Goal: Task Accomplishment & Management: Use online tool/utility

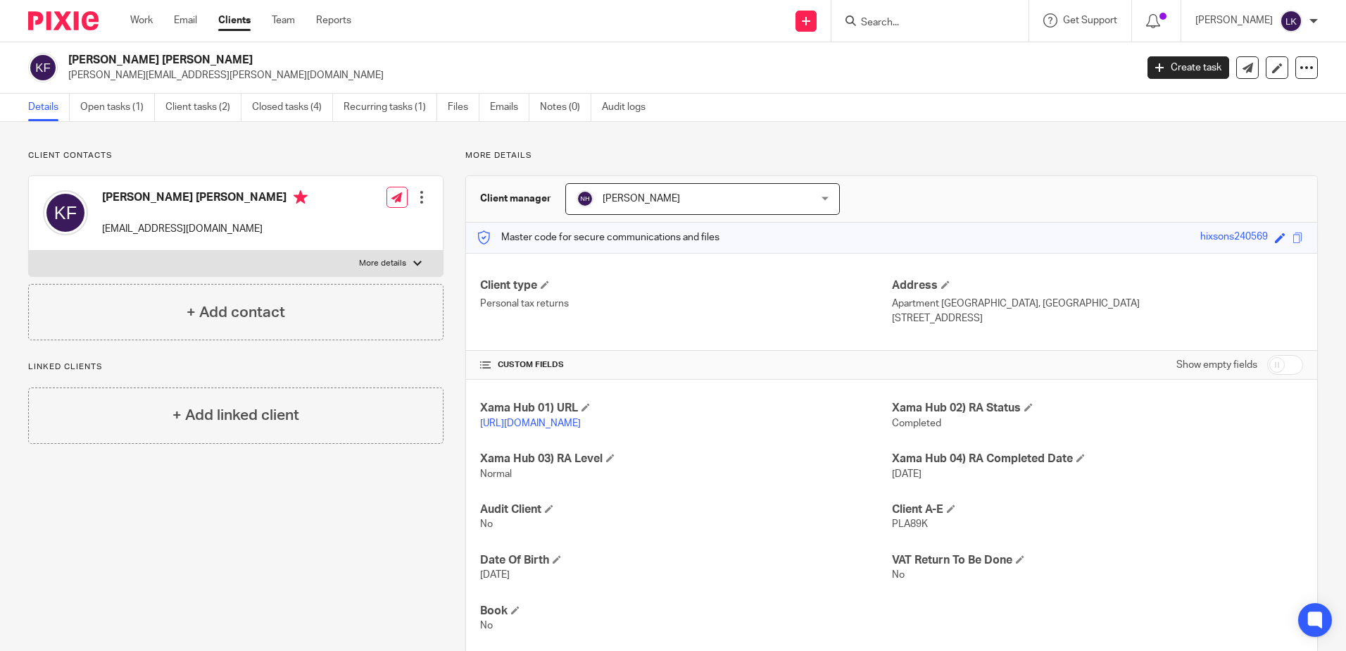
click at [871, 15] on form at bounding box center [935, 21] width 150 height 18
click at [871, 20] on input "Search" at bounding box center [923, 23] width 127 height 13
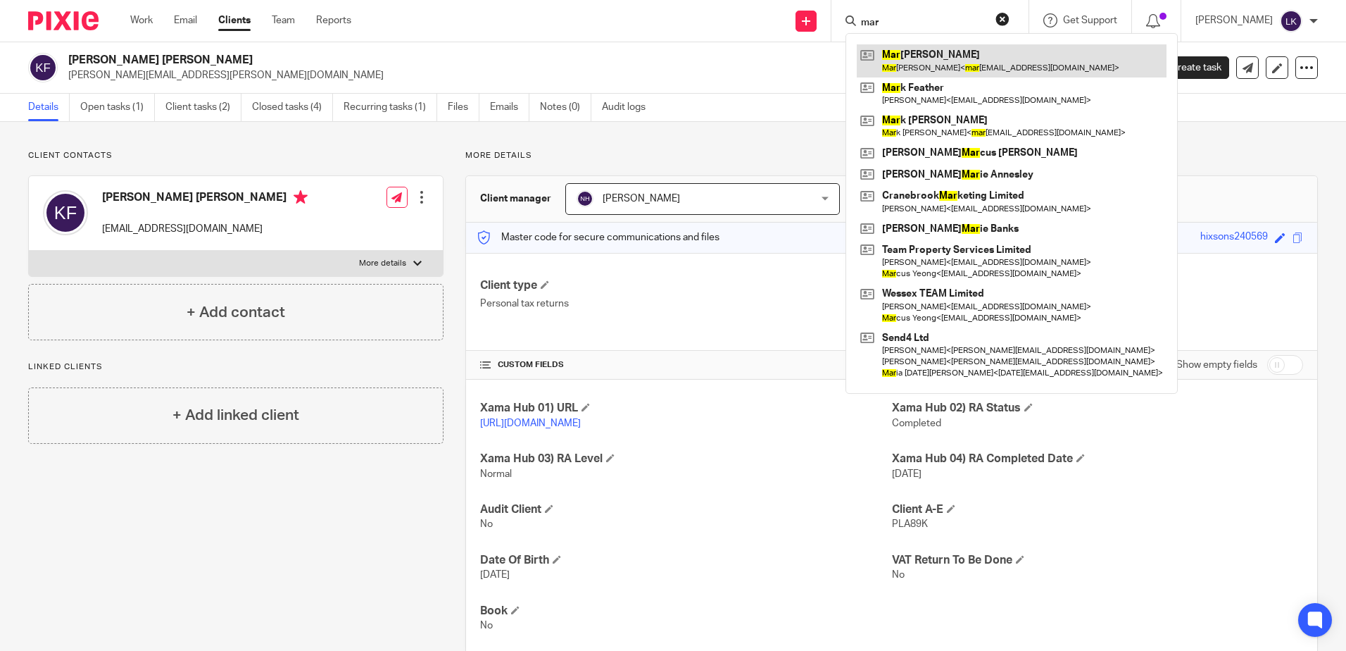
type input "mar"
click at [963, 56] on link at bounding box center [1012, 60] width 310 height 32
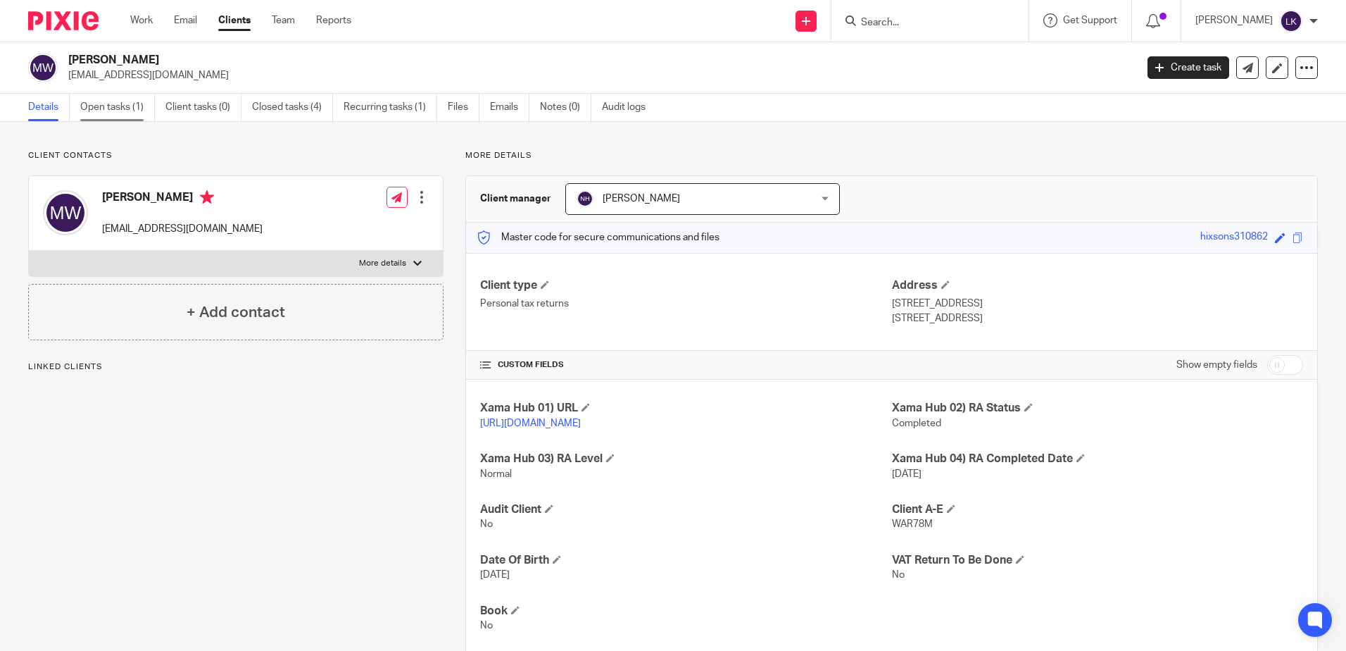
click at [95, 95] on link "Open tasks (1)" at bounding box center [117, 107] width 75 height 27
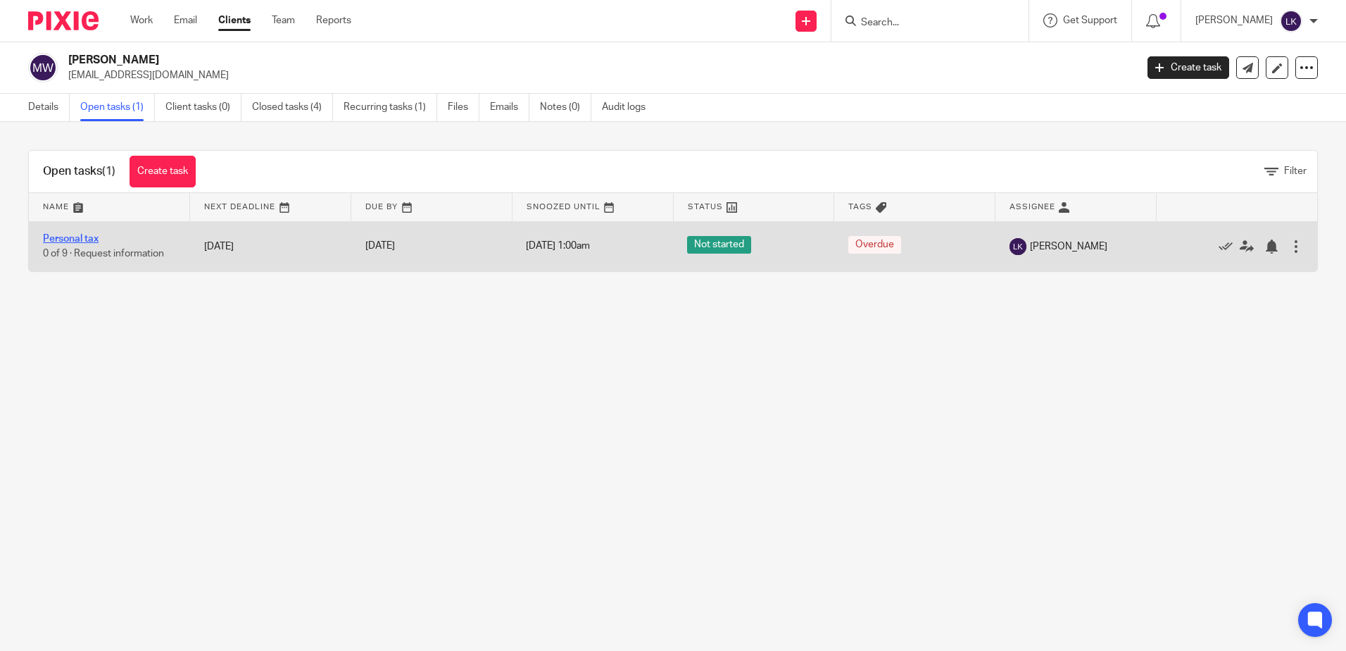
click at [80, 234] on link "Personal tax" at bounding box center [71, 239] width 56 height 10
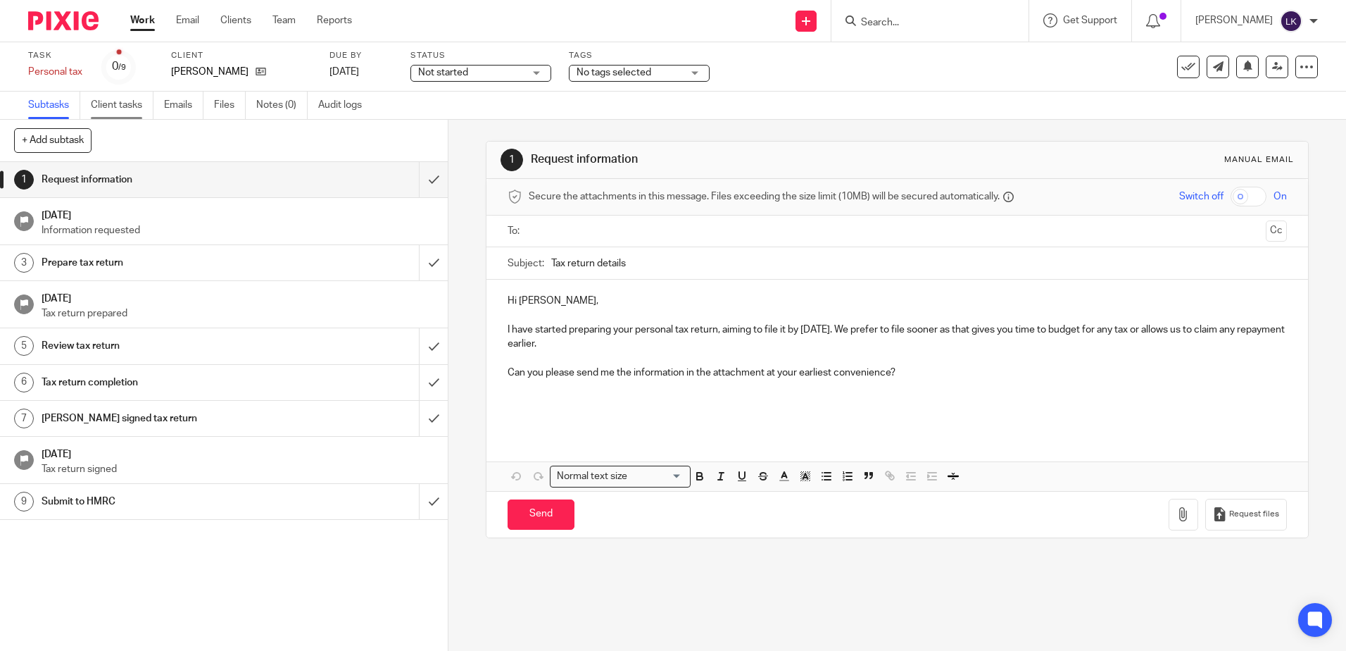
click at [106, 98] on link "Client tasks" at bounding box center [122, 105] width 63 height 27
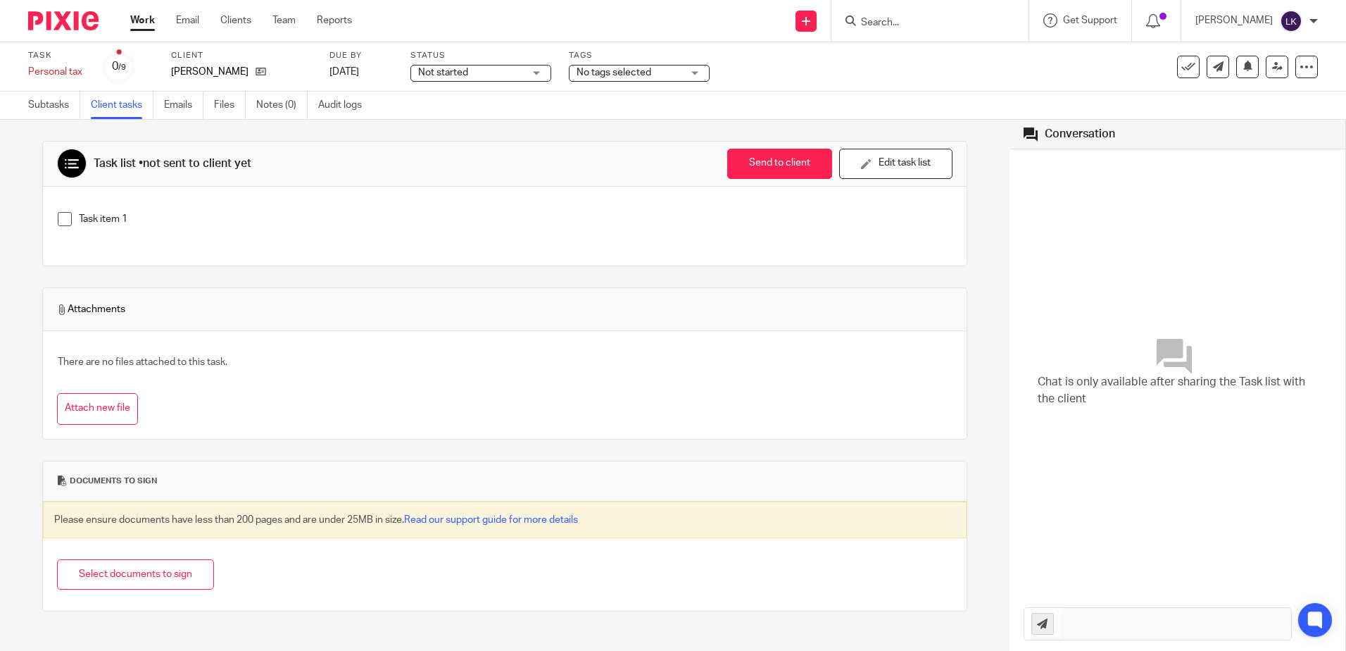
click at [65, 220] on span at bounding box center [65, 219] width 14 height 14
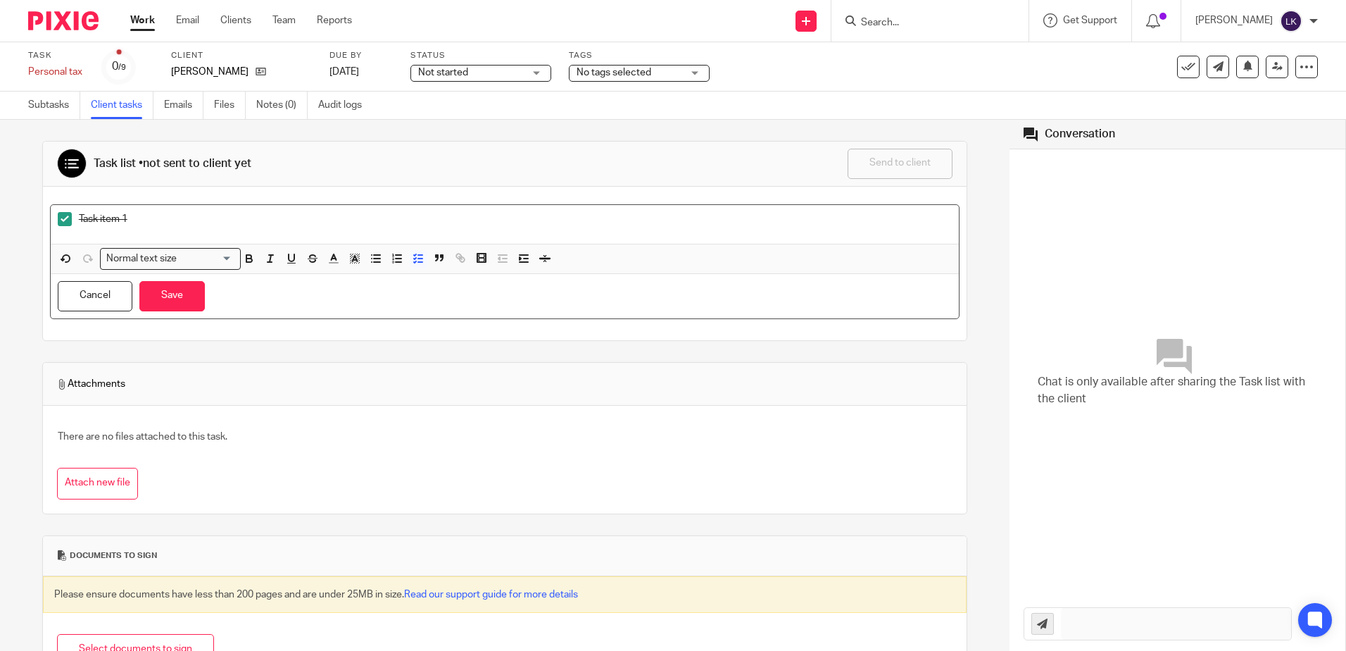
click at [62, 212] on span at bounding box center [65, 219] width 14 height 14
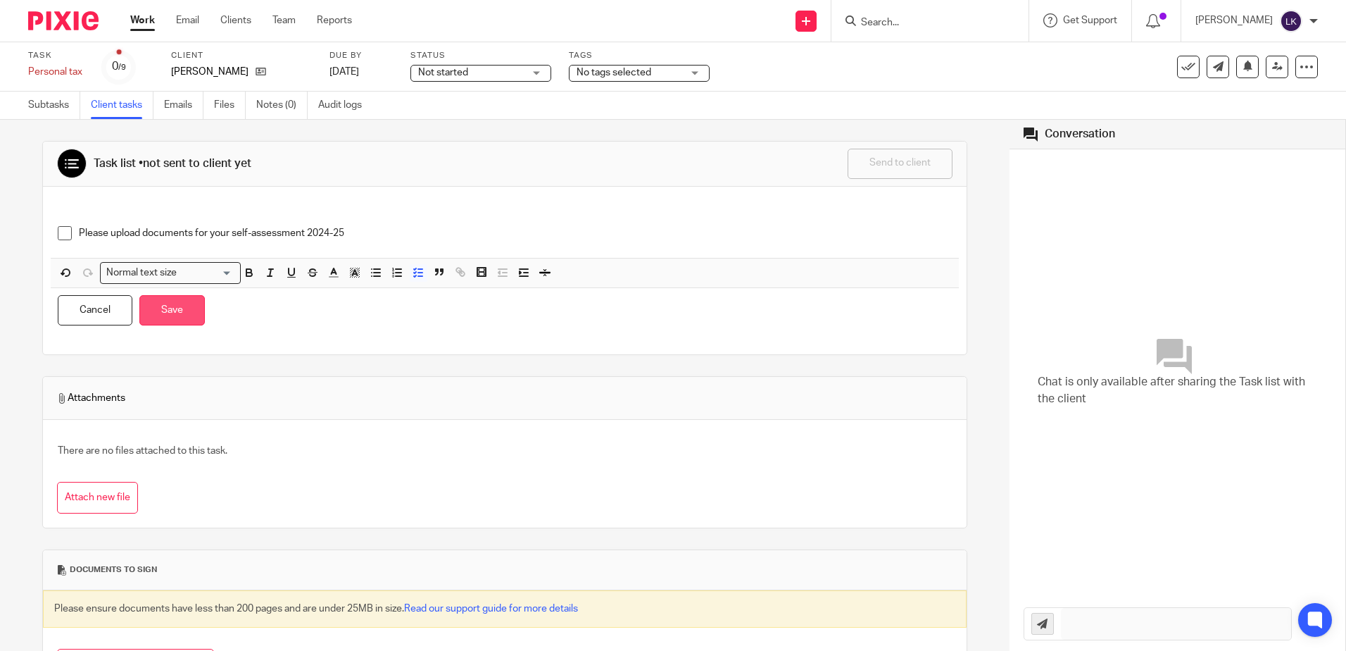
click at [176, 315] on button "Save" at bounding box center [171, 310] width 65 height 30
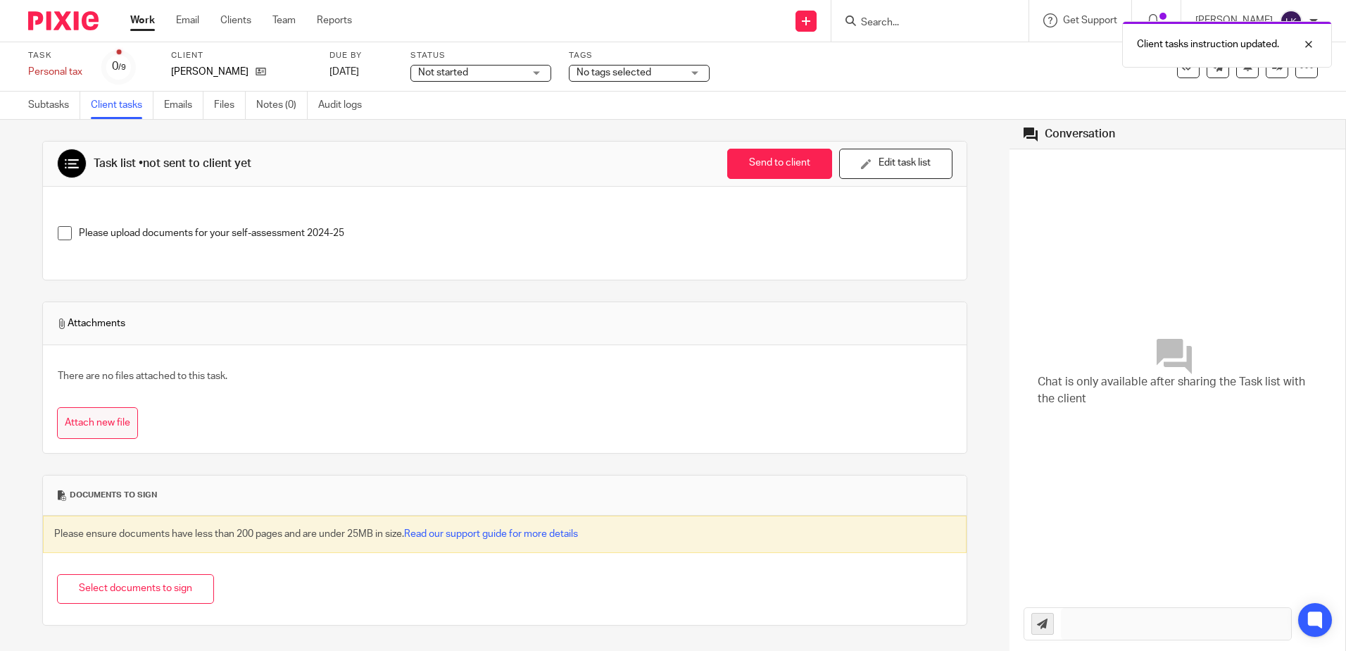
click at [77, 420] on button "Attach new file" at bounding box center [97, 423] width 81 height 32
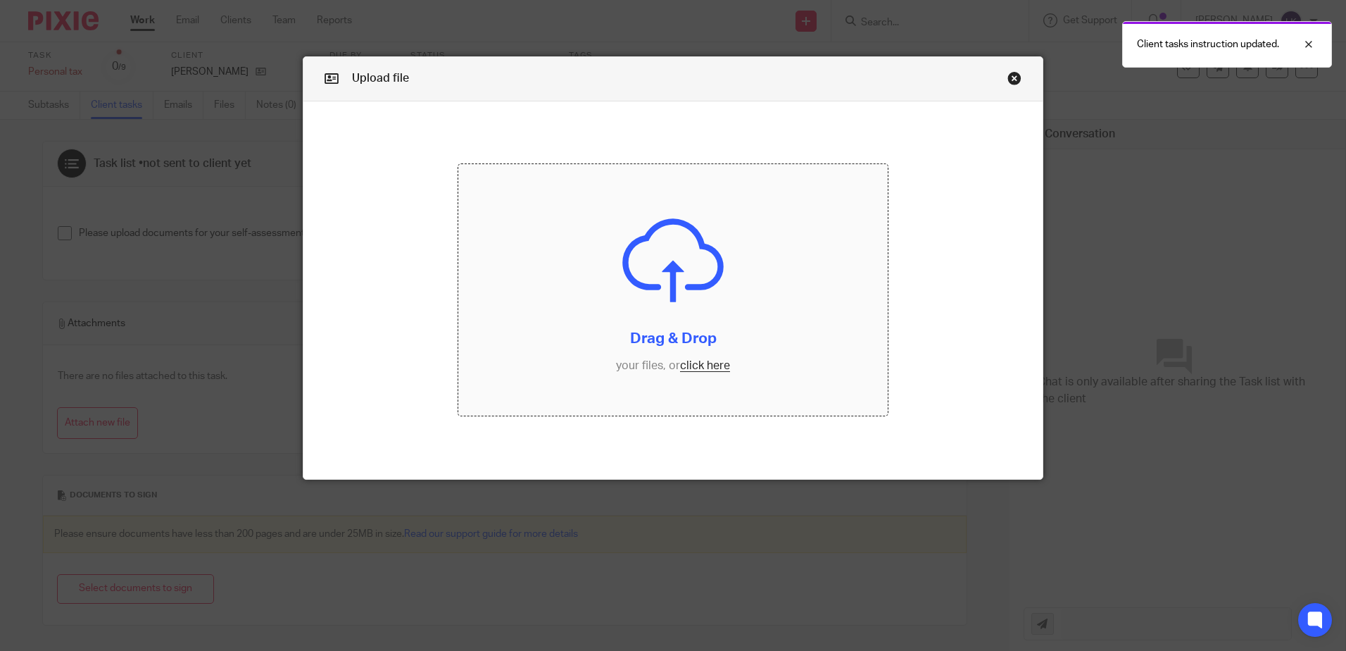
click at [697, 368] on input "file" at bounding box center [673, 289] width 430 height 251
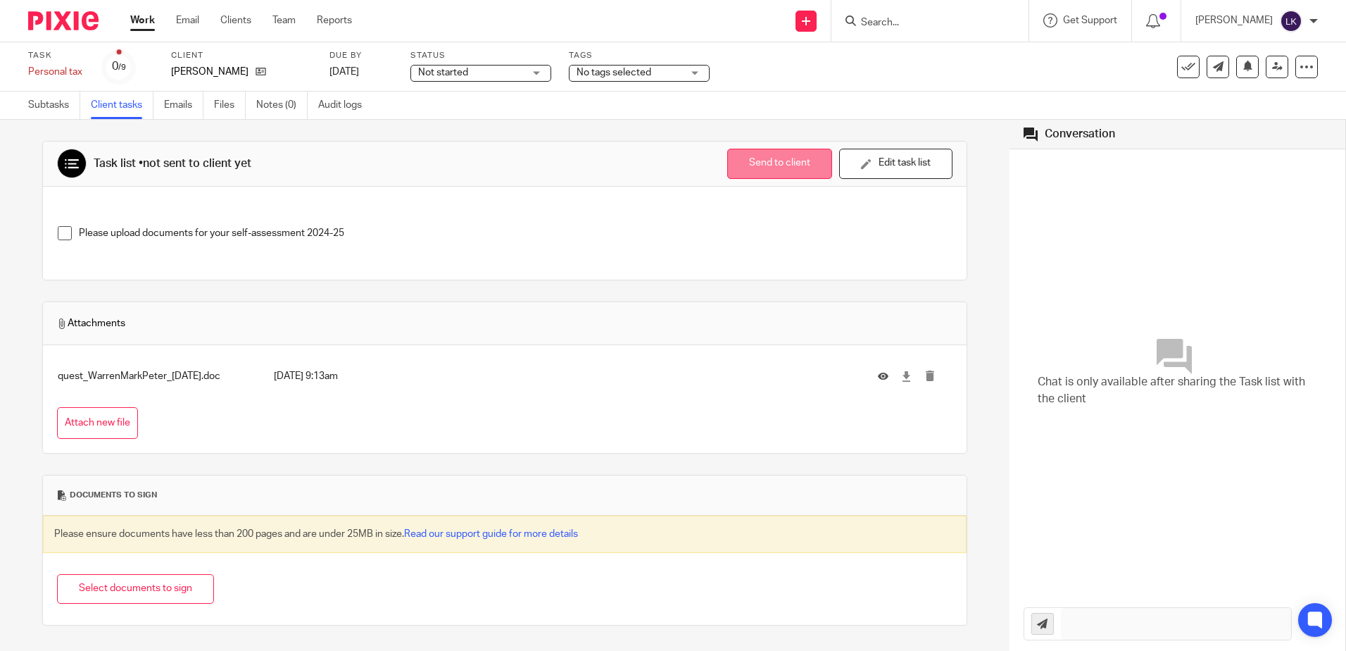
click at [765, 161] on button "Send to client" at bounding box center [779, 164] width 105 height 30
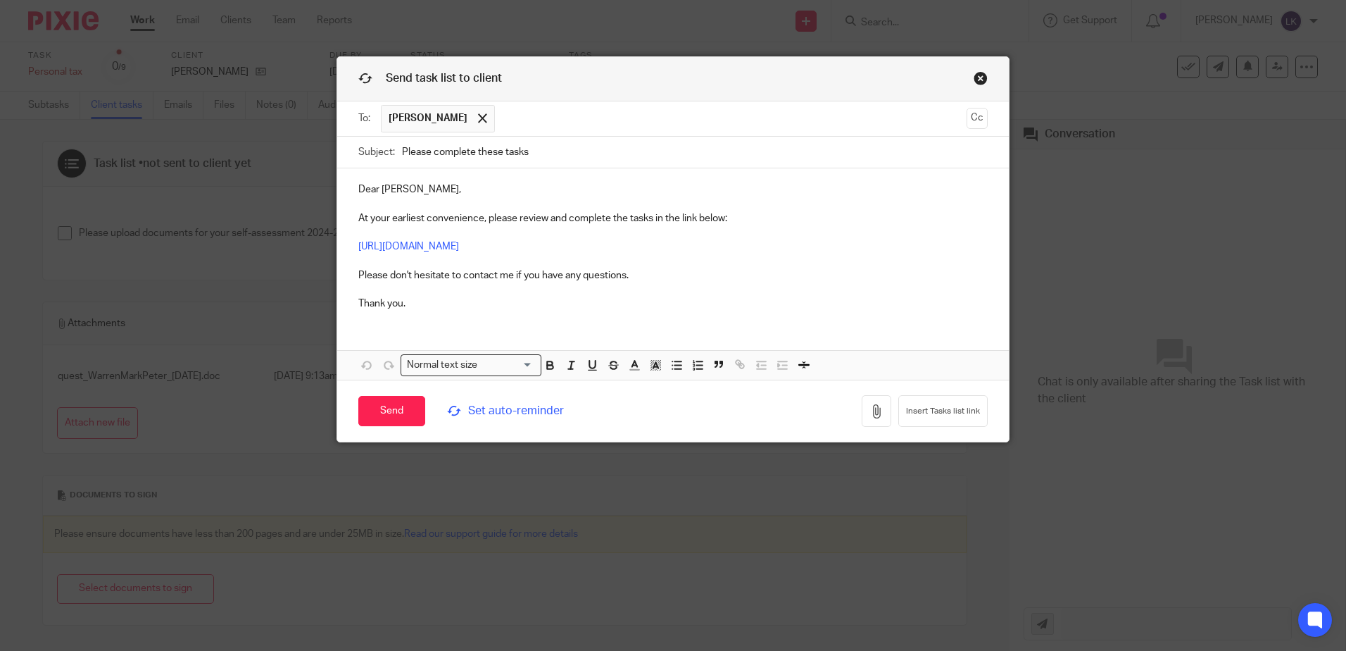
drag, startPoint x: 402, startPoint y: 149, endPoint x: 556, endPoint y: 157, distance: 153.7
click at [556, 157] on input "Please complete these tasks" at bounding box center [695, 153] width 586 height 32
type input "Personal tax 2024-25"
drag, startPoint x: 354, startPoint y: 215, endPoint x: 729, endPoint y: 212, distance: 375.4
click at [729, 212] on p "Dear Mark, At your earliest convenience, please review and complete the tasks i…" at bounding box center [673, 246] width 630 height 128
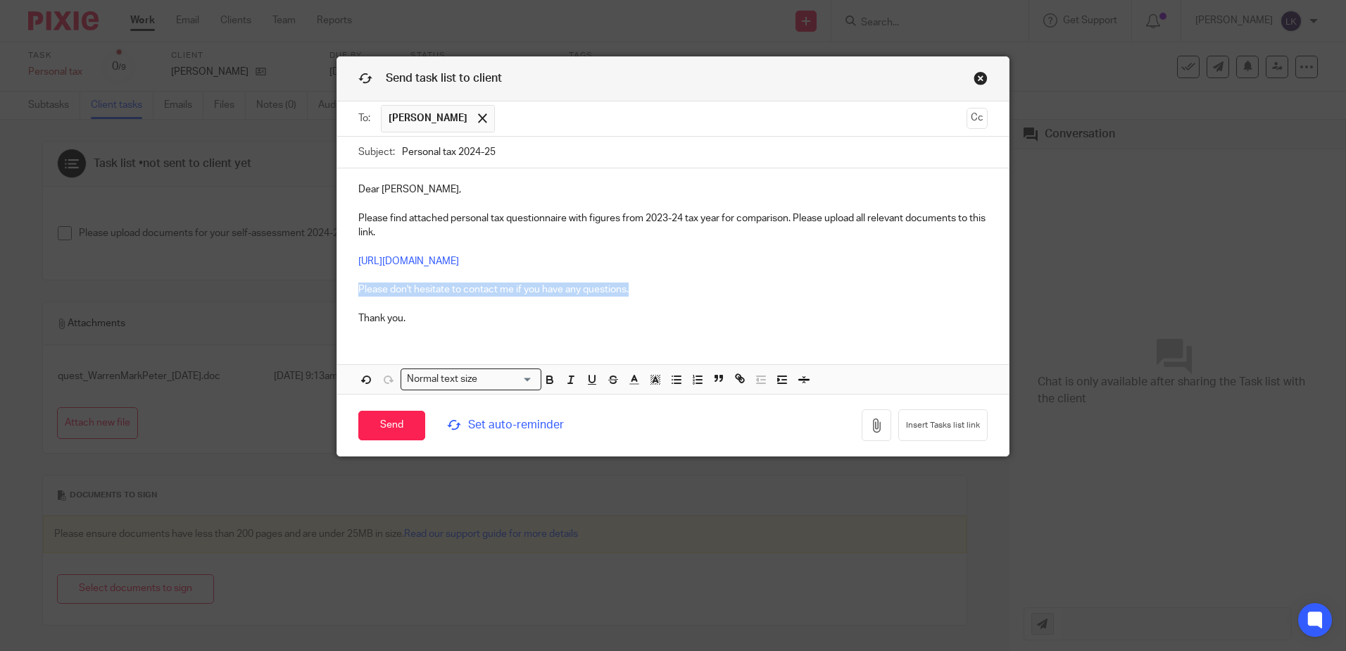
drag, startPoint x: 355, startPoint y: 287, endPoint x: 634, endPoint y: 287, distance: 279.6
click at [634, 287] on p "Dear Mark, Please find attached personal tax questionnaire with figures from 20…" at bounding box center [673, 253] width 630 height 143
paste div
click at [411, 319] on p "Dear Mark, Please find attached personal tax questionnaire with figures from 20…" at bounding box center [673, 253] width 630 height 143
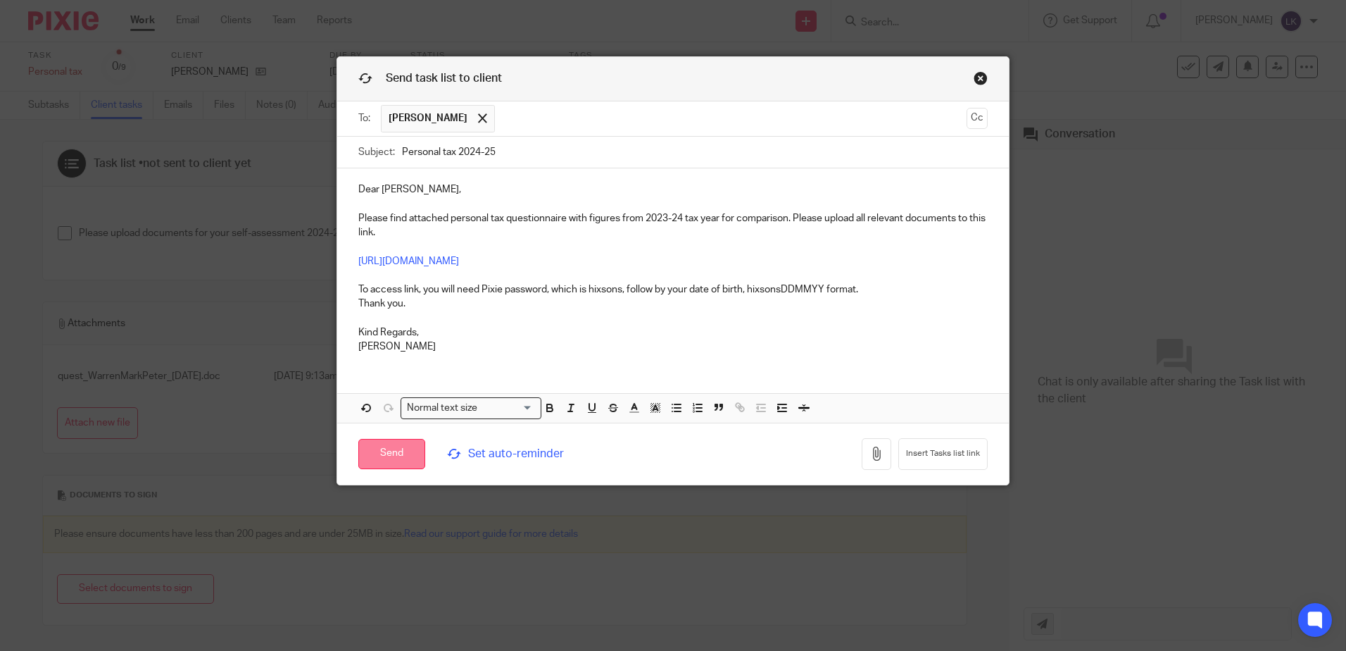
click at [378, 454] on input "Send" at bounding box center [391, 454] width 67 height 30
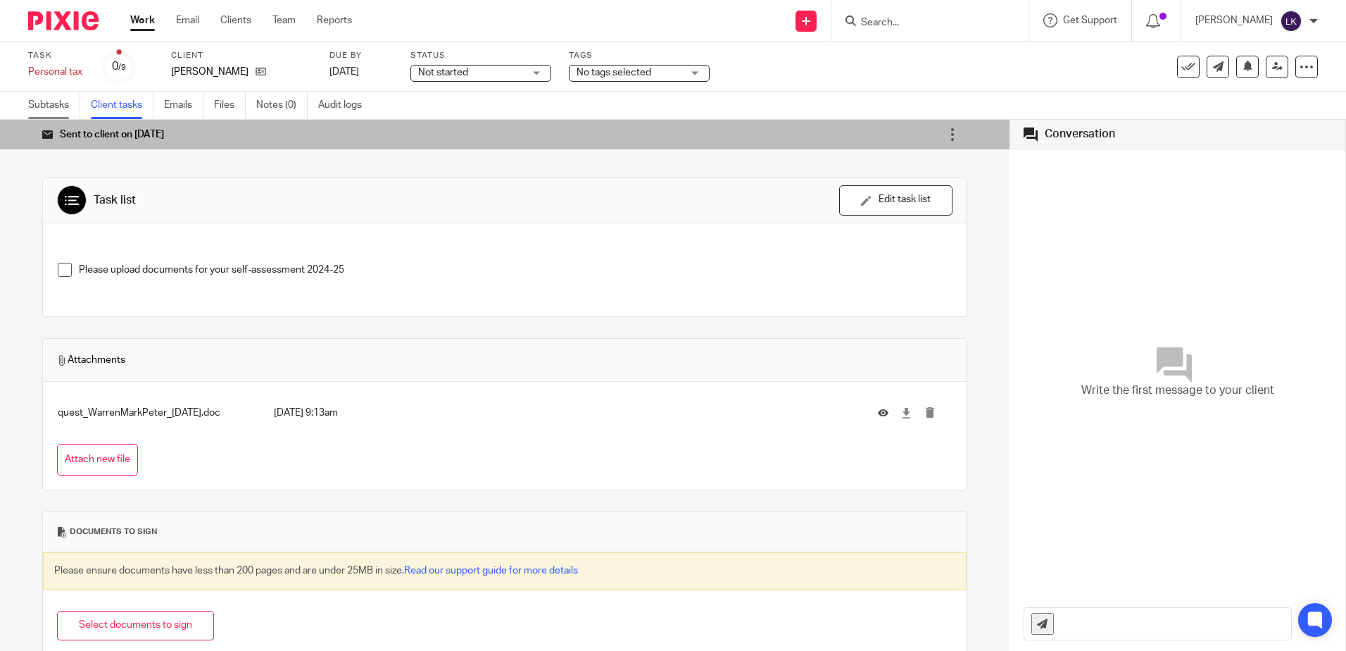
click at [39, 101] on link "Subtasks" at bounding box center [54, 105] width 52 height 27
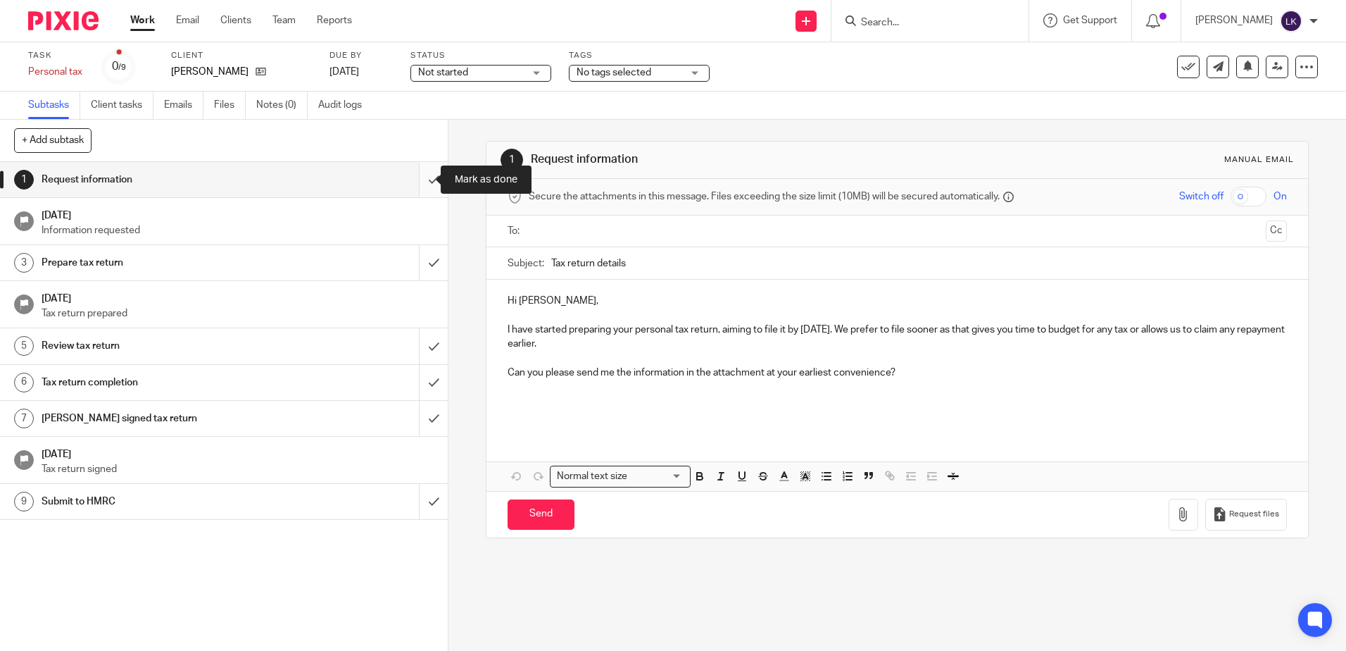
click at [415, 175] on input "submit" at bounding box center [224, 179] width 448 height 35
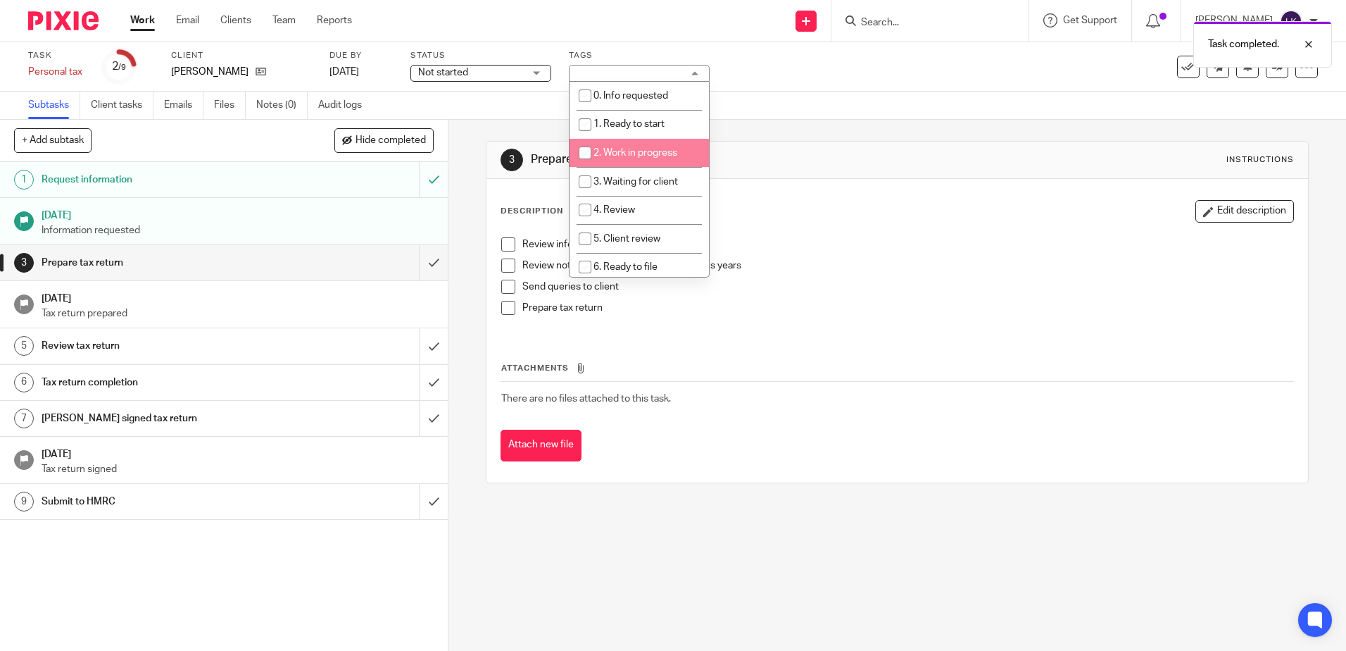
click at [585, 148] on input "checkbox" at bounding box center [585, 152] width 27 height 27
checkbox input "true"
click at [788, 73] on div "Task Personal tax Save Personal tax 2 /9 Client [PERSON_NAME] Due by [DATE] Sta…" at bounding box center [565, 67] width 1075 height 34
